Goal: Task Accomplishment & Management: Use online tool/utility

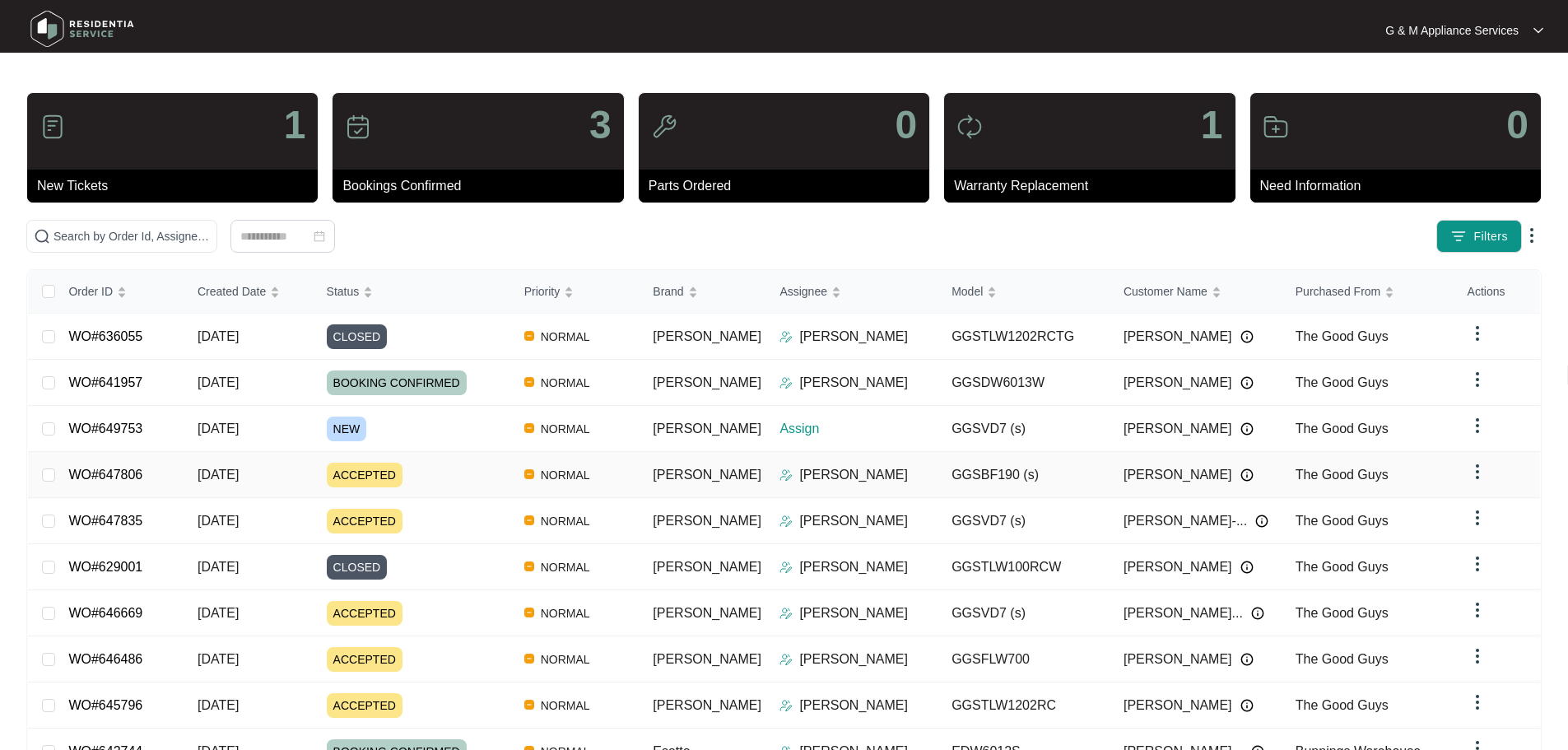
scroll to position [96, 0]
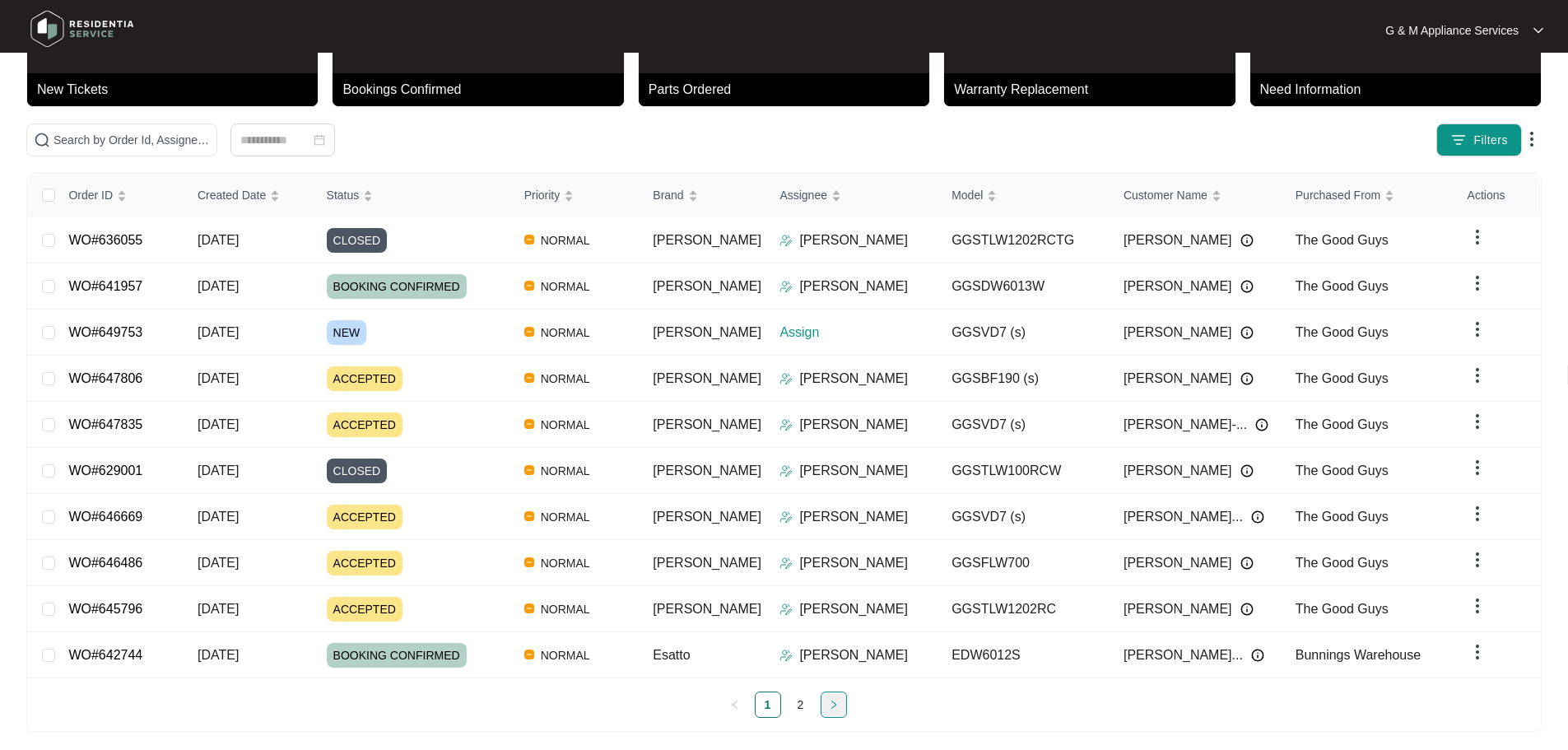
click at [836, 696] on div "Order ID Created Date Status Priority Brand Assignee Model Customer Name Purcha…" at bounding box center [784, 445] width 1512 height 544
click at [801, 697] on link "2" at bounding box center [800, 705] width 25 height 25
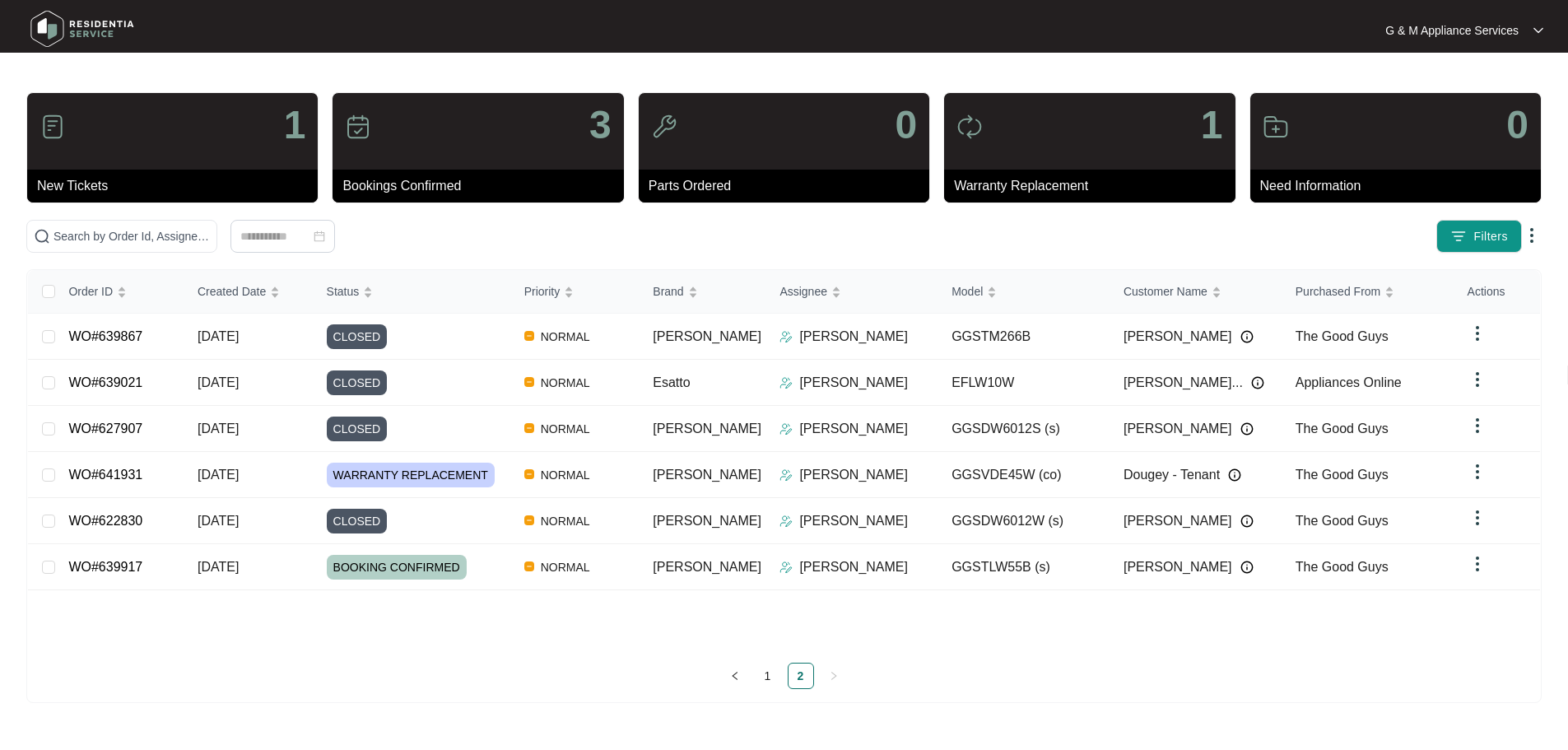
scroll to position [0, 0]
click at [123, 562] on link "WO#639917" at bounding box center [106, 567] width 74 height 14
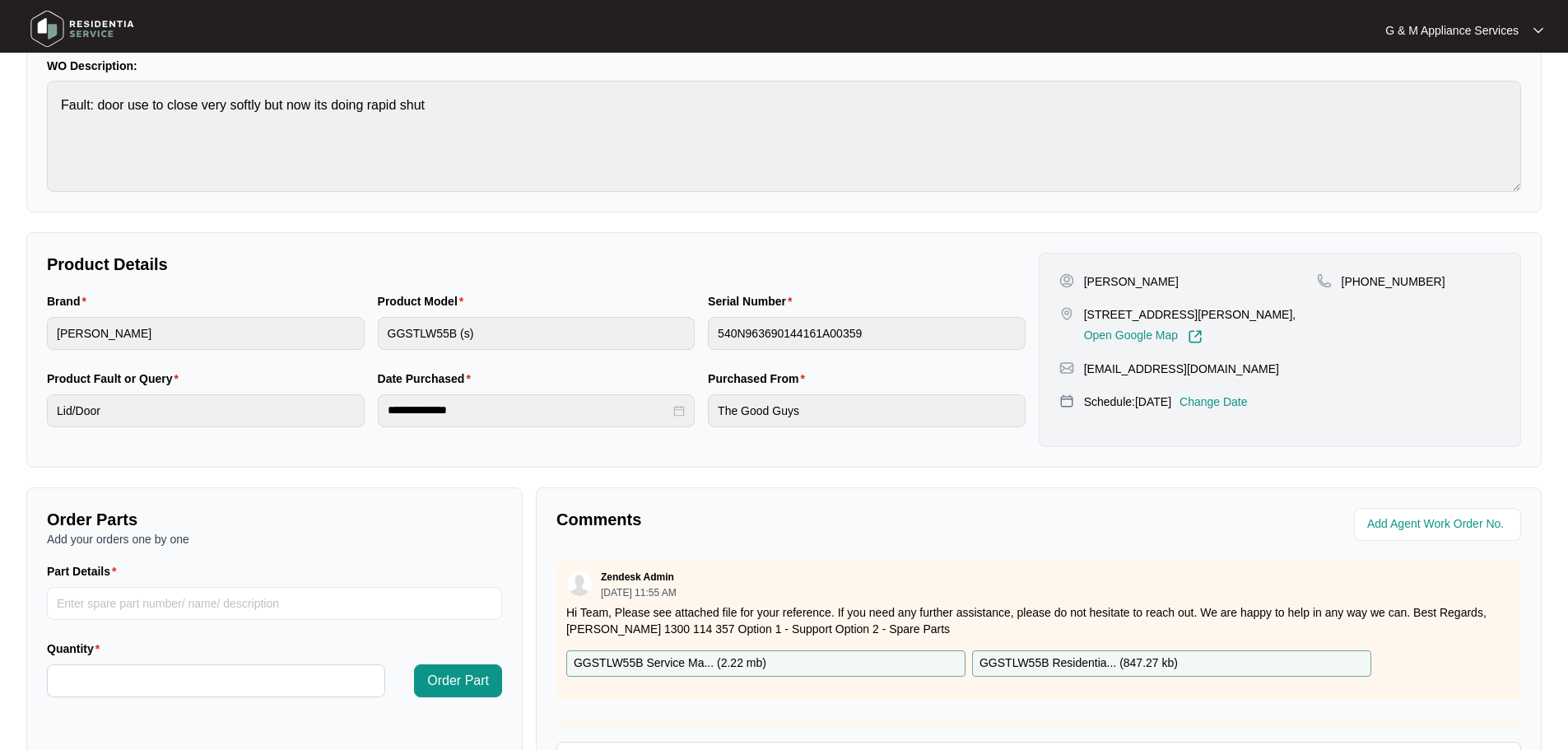
scroll to position [342, 0]
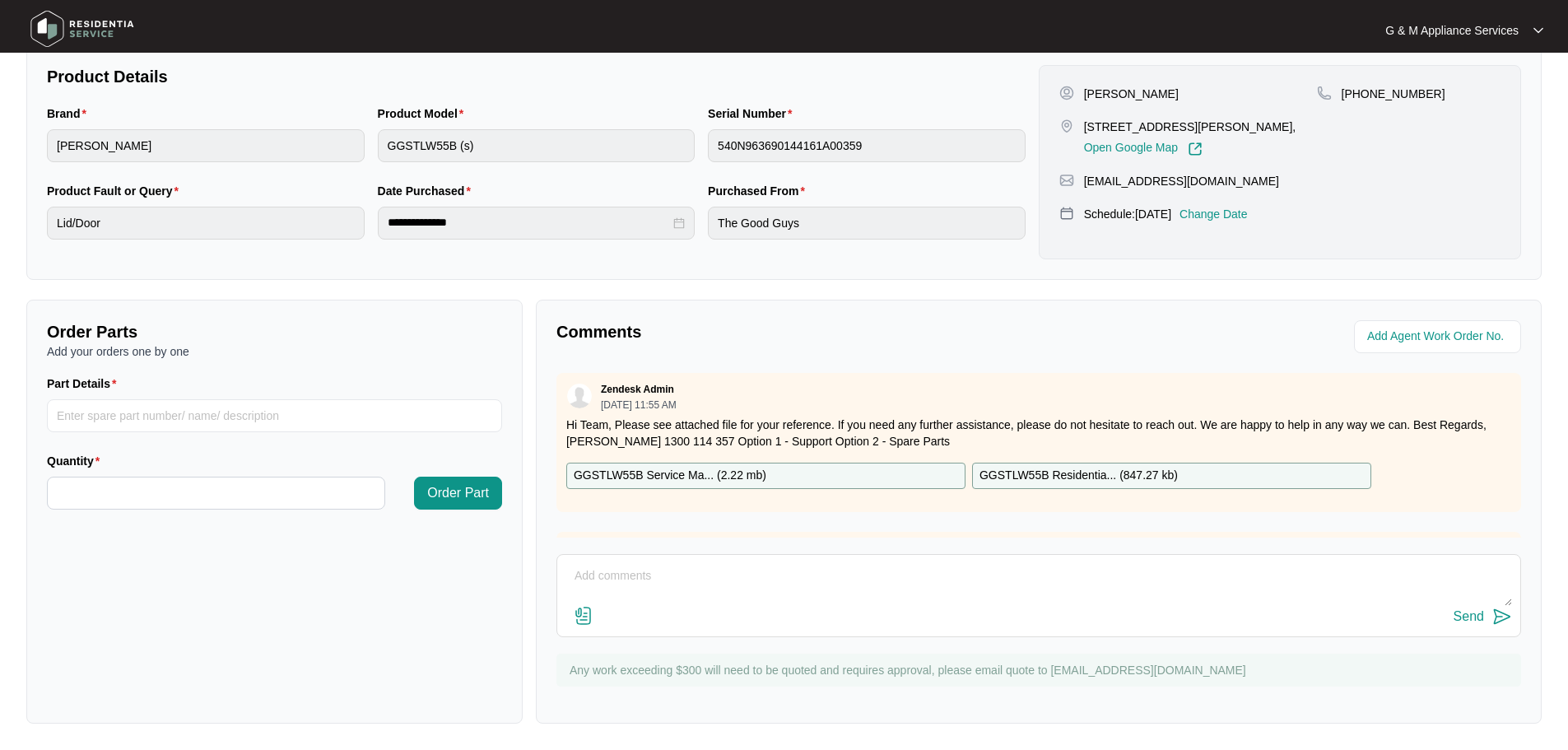
click at [1083, 474] on p "GGSTLW55B Residentia... ( 847.27 kb )" at bounding box center [1078, 475] width 198 height 18
click at [88, 418] on input "Part Details" at bounding box center [275, 415] width 455 height 33
paste input "SP00001"
click at [149, 419] on input "SP00001 -" at bounding box center [275, 415] width 455 height 33
paste input "Damper"
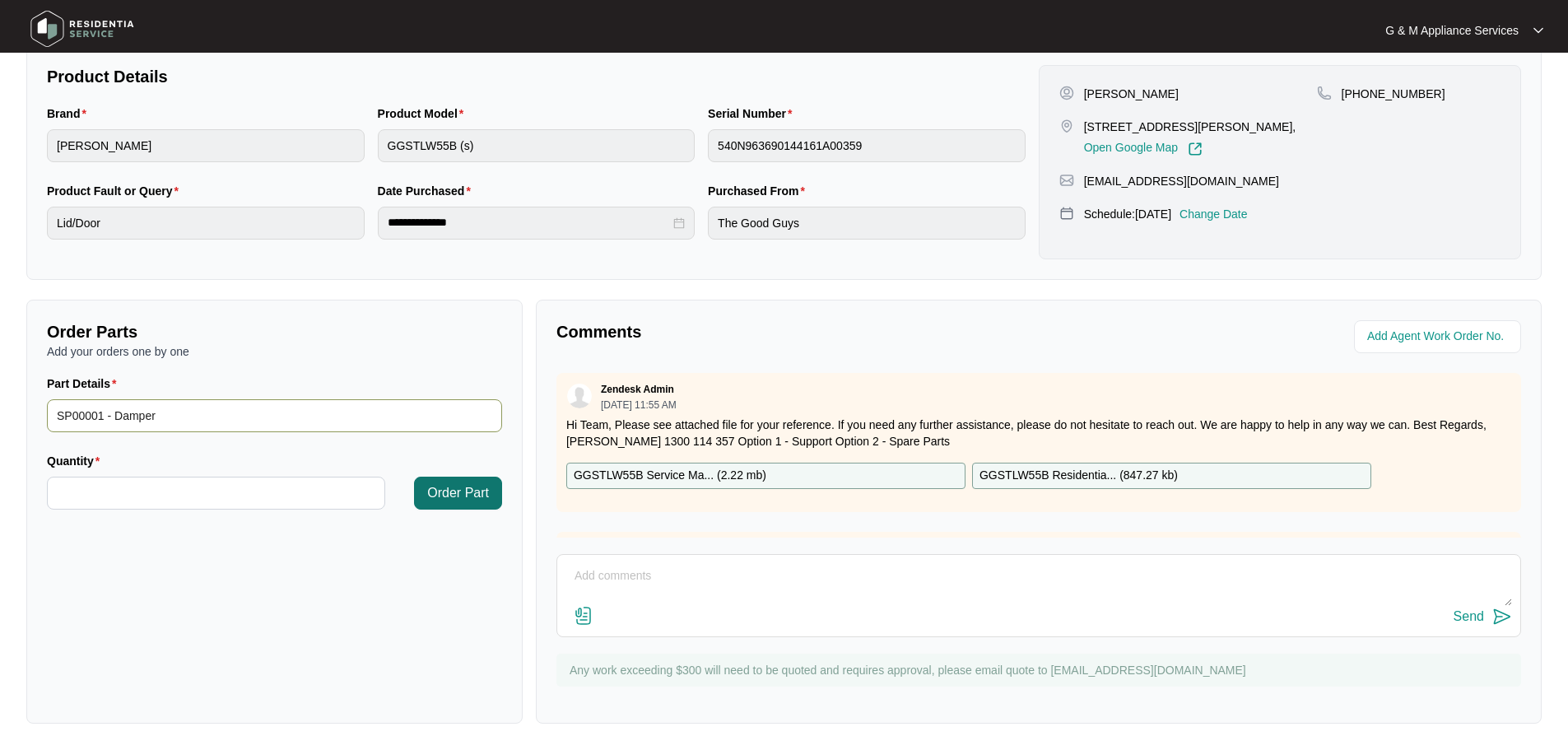
type input "SP00001 - Damper"
click at [462, 491] on span "Order Part" at bounding box center [458, 493] width 61 height 20
click at [203, 491] on input "Quantity" at bounding box center [216, 492] width 337 height 31
type input "*"
click at [463, 488] on span "Order Part" at bounding box center [458, 493] width 61 height 20
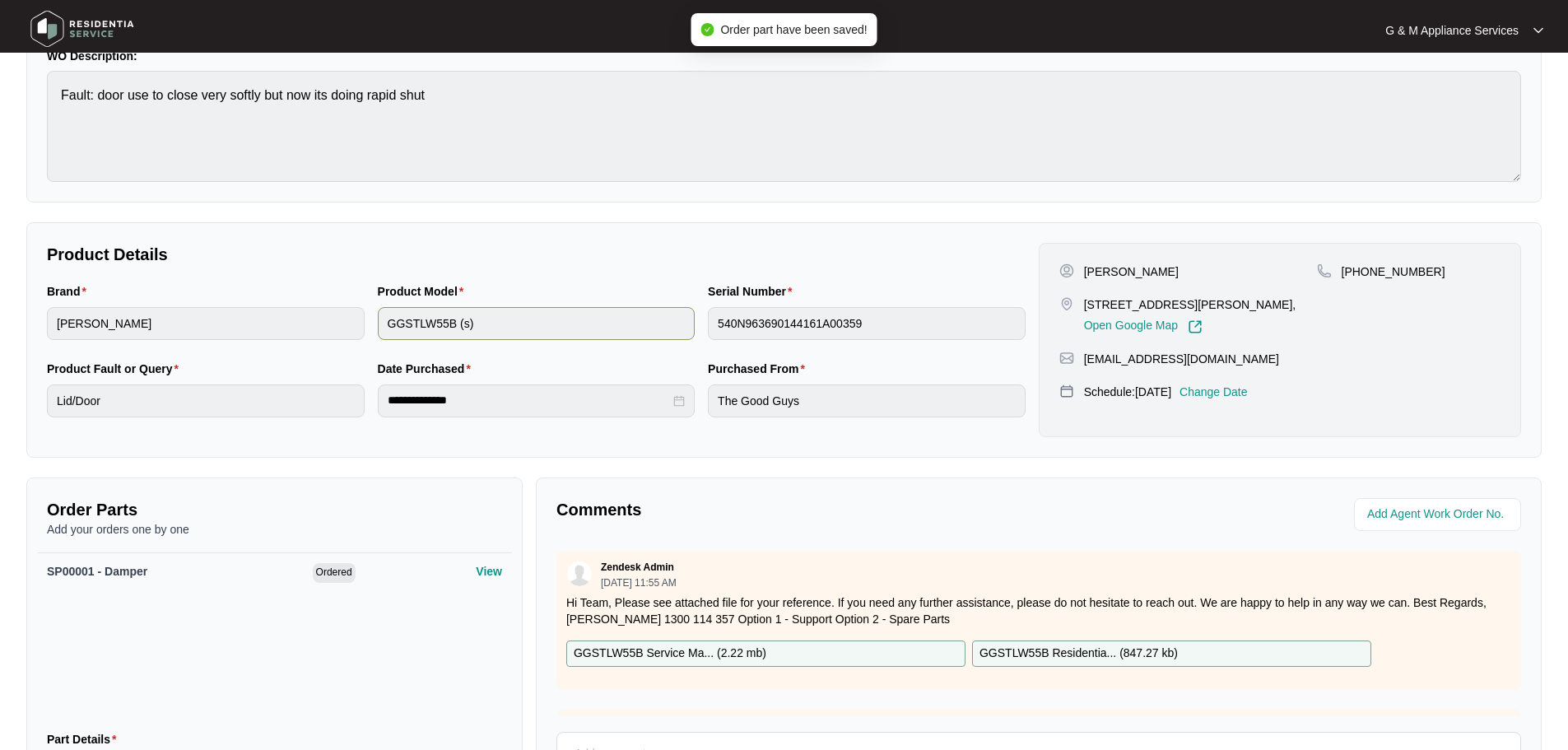
scroll to position [0, 0]
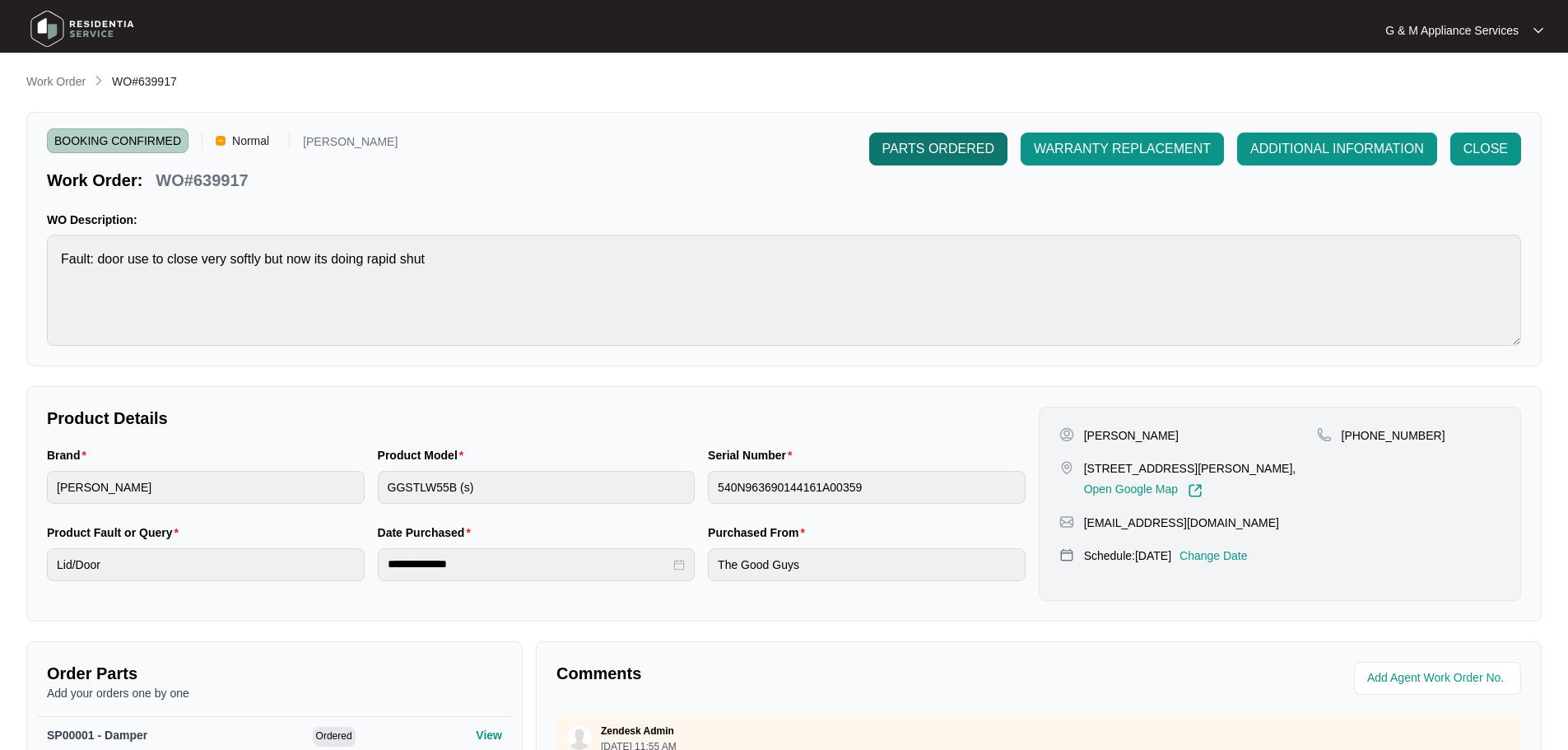
click at [927, 155] on span "PARTS ORDERED" at bounding box center [938, 149] width 112 height 20
click at [91, 28] on img at bounding box center [83, 29] width 115 height 50
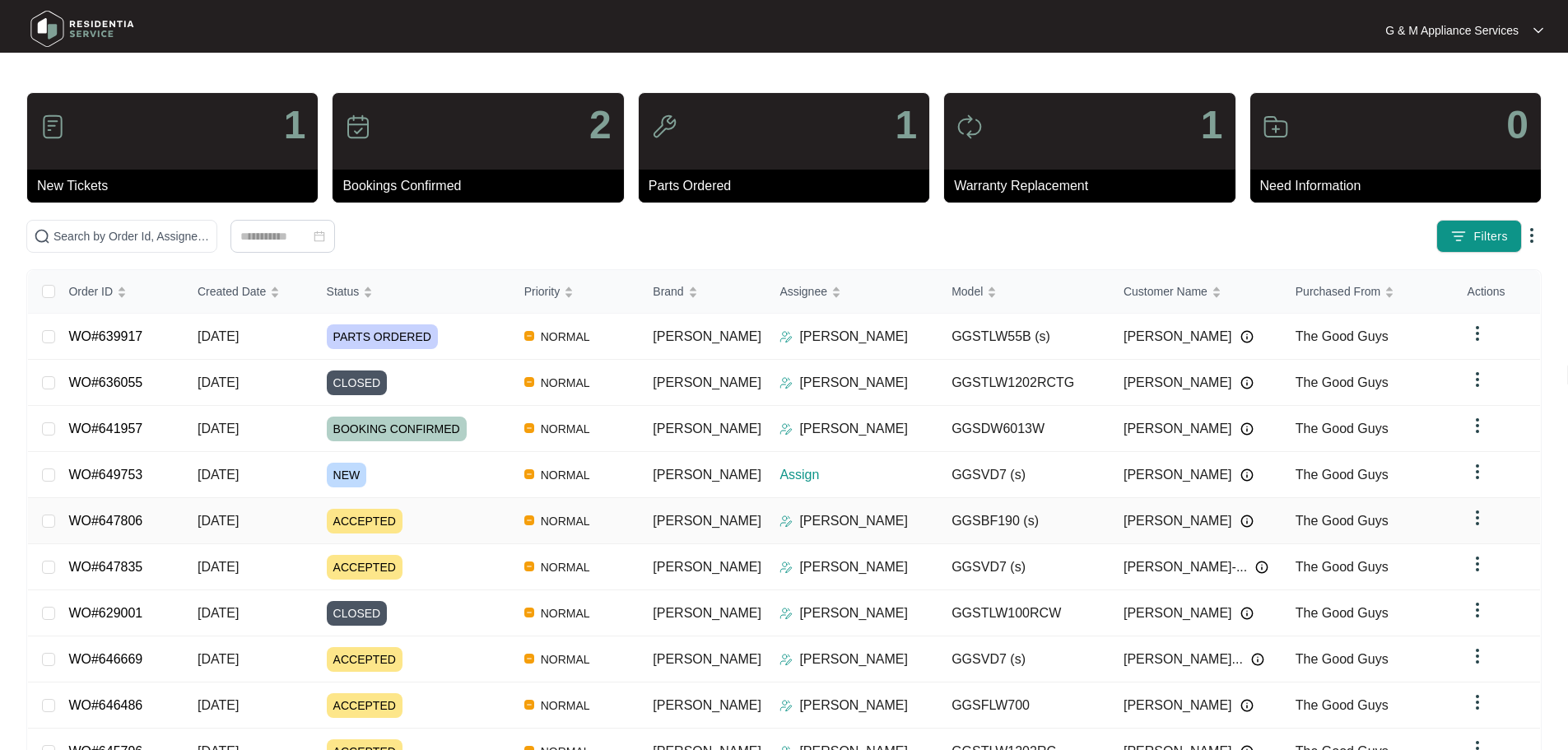
scroll to position [96, 0]
